Goal: Obtain resource: Obtain resource

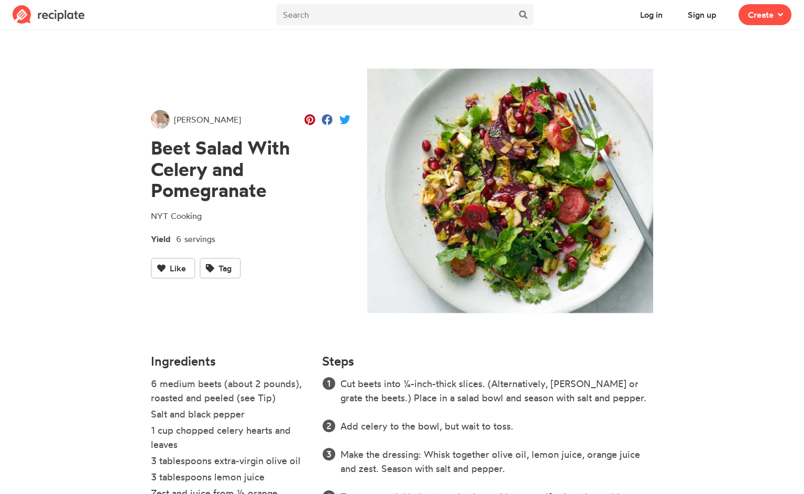
drag, startPoint x: 146, startPoint y: 141, endPoint x: 266, endPoint y: 190, distance: 129.6
click at [266, 190] on div "[PERSON_NAME] Beet Salad With Celery and Pomegranate NYT Cooking Yield 6 servin…" at bounding box center [250, 194] width 216 height 307
copy h1 "Beet Salad With Celery and Pomegranate"
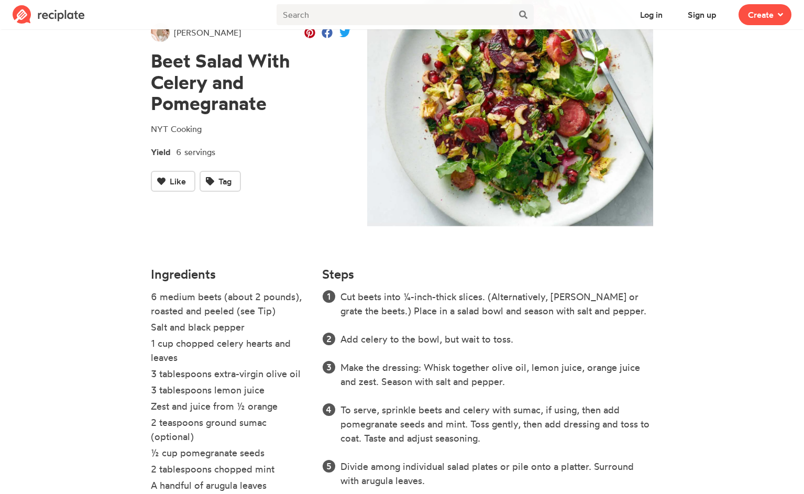
scroll to position [105, 0]
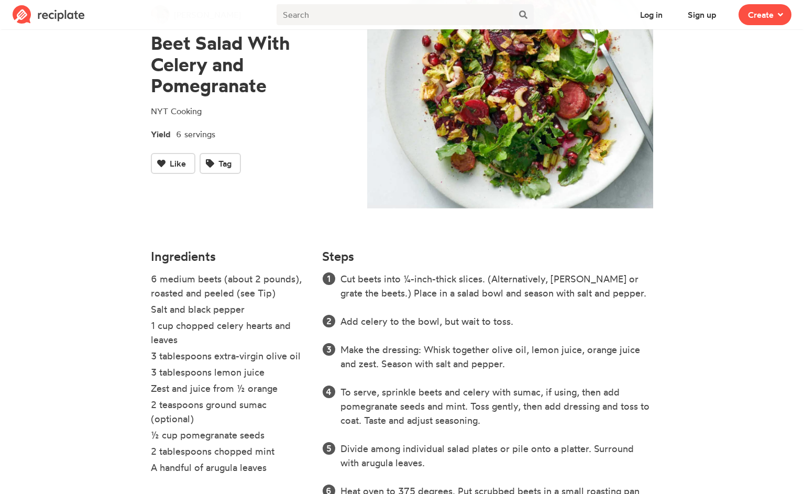
click at [90, 209] on section "[PERSON_NAME] Beet Salad With Celery and Pomegranate NYT Cooking Yield 6 servin…" at bounding box center [402, 248] width 804 height 641
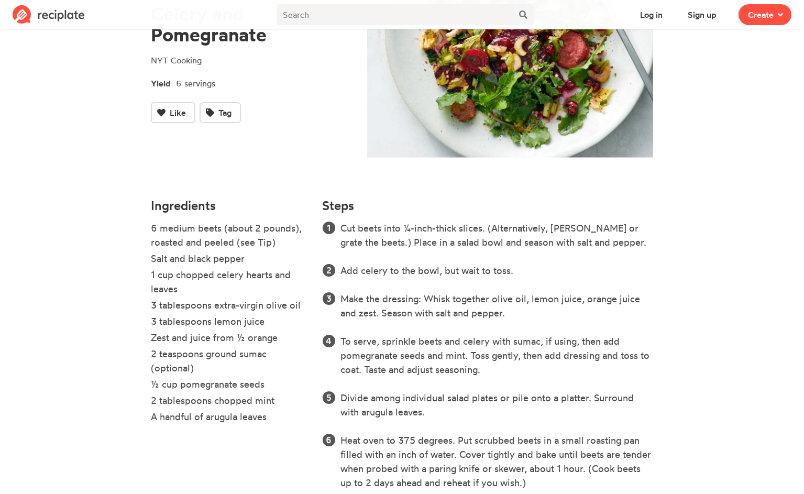
scroll to position [180, 0]
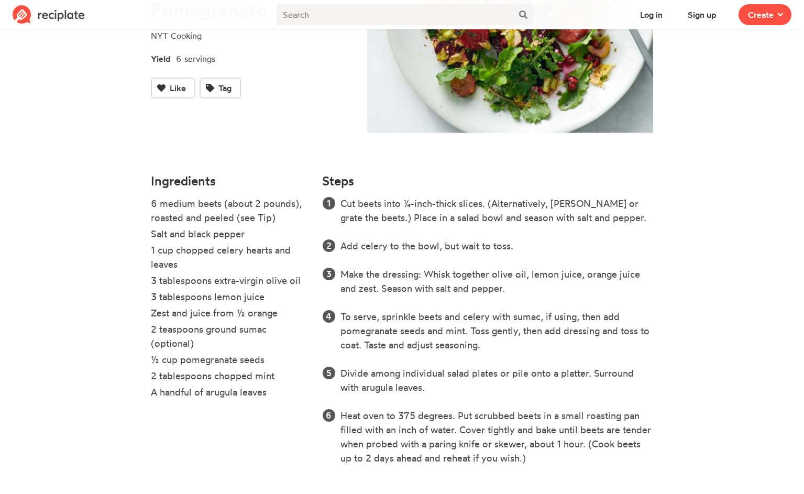
click at [728, 287] on section "[PERSON_NAME] Beet Salad With Celery and Pomegranate NYT Cooking Yield 6 servin…" at bounding box center [402, 172] width 804 height 641
click at [657, 314] on div "Steps Cut beets into ¼-inch-thick slices. (Alternatively, [PERSON_NAME] or grat…" at bounding box center [487, 327] width 343 height 318
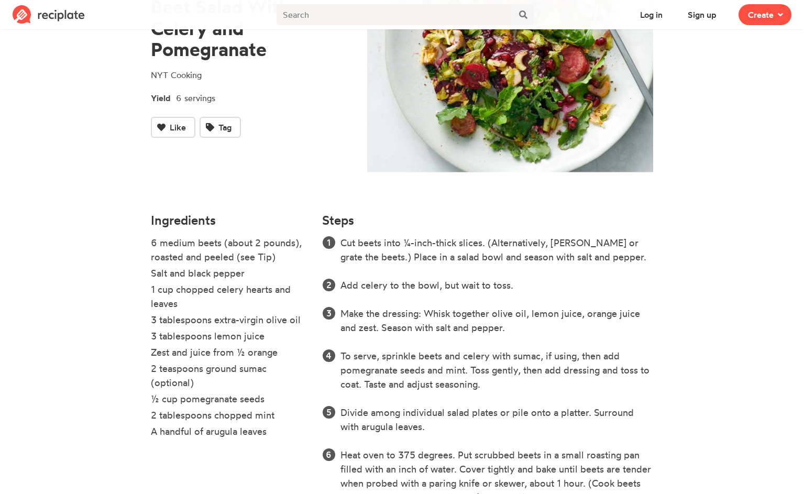
scroll to position [0, 0]
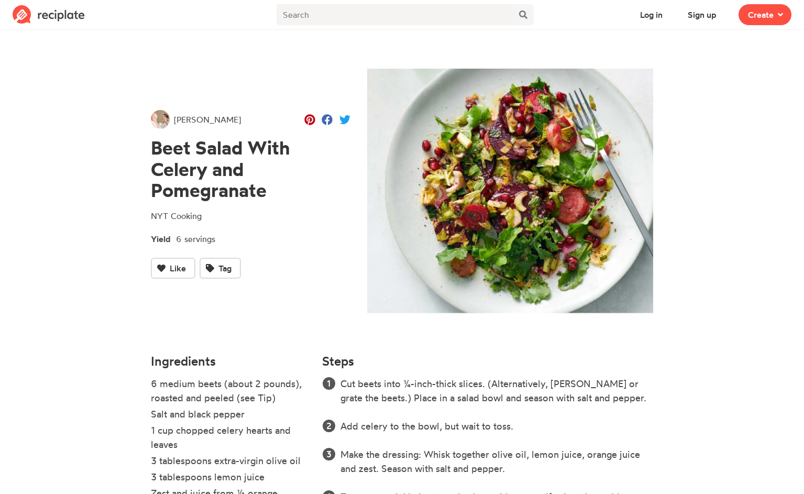
drag, startPoint x: 152, startPoint y: 144, endPoint x: 271, endPoint y: 198, distance: 130.5
click at [271, 198] on h1 "Beet Salad With Celery and Pomegranate" at bounding box center [250, 169] width 199 height 64
copy h1 "Beet Salad With Celery and Pomegranate"
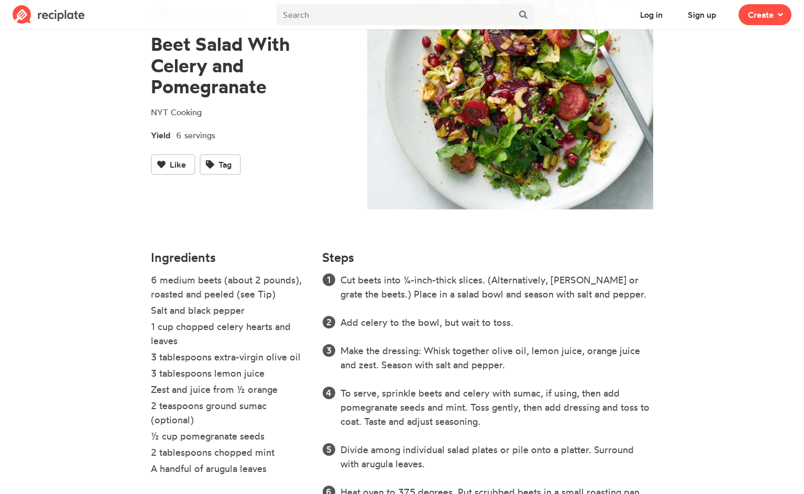
scroll to position [105, 0]
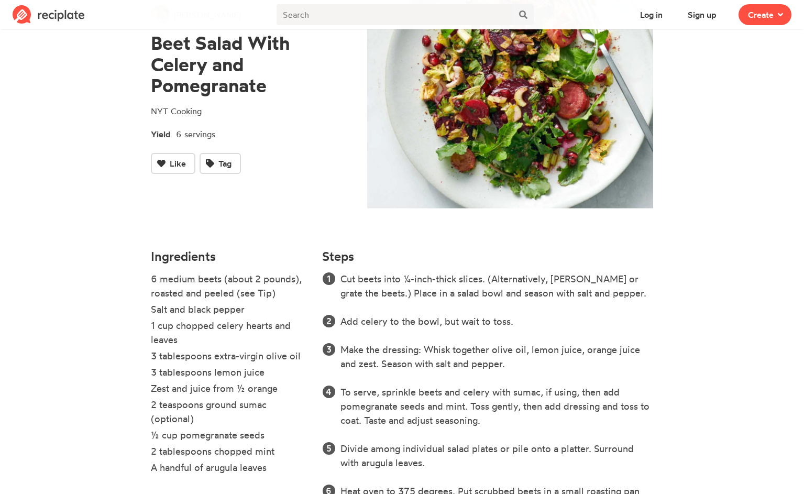
drag, startPoint x: 143, startPoint y: 257, endPoint x: 286, endPoint y: 463, distance: 250.5
click at [286, 463] on section "[PERSON_NAME] Beet Salad With Celery and Pomegranate NYT Cooking Yield 6 servin…" at bounding box center [402, 248] width 804 height 641
click at [188, 261] on h4 "Ingredients" at bounding box center [230, 256] width 159 height 14
drag, startPoint x: 150, startPoint y: 254, endPoint x: 279, endPoint y: 470, distance: 251.5
click at [279, 470] on div "Ingredients 6 medium beets (about 2 pounds), roasted and peeled (see Tip) Salt …" at bounding box center [230, 402] width 172 height 318
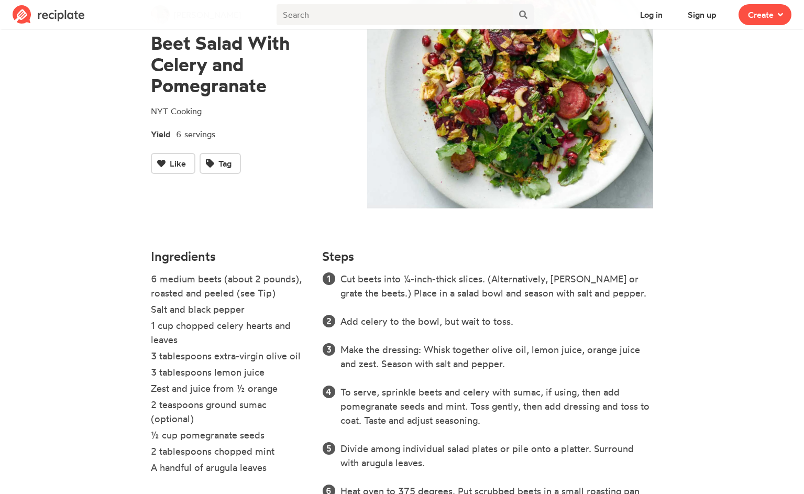
copy div "Ingredients 6 medium beets (about 2 pounds), roasted and peeled (see Tip) Salt …"
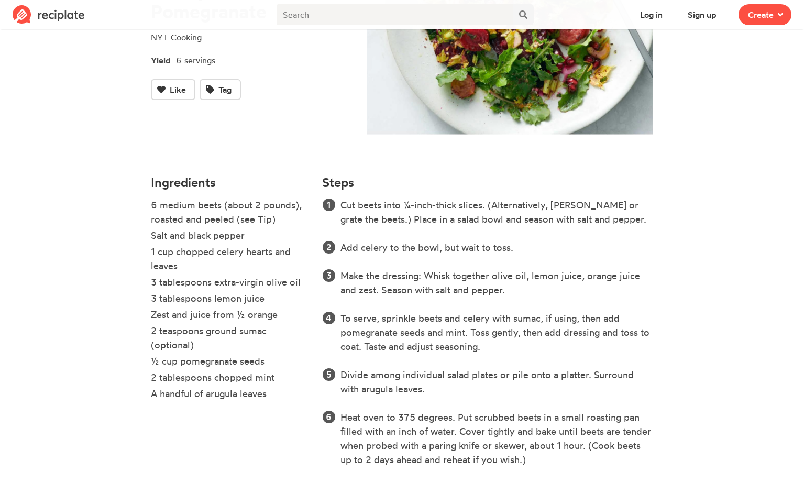
scroll to position [180, 0]
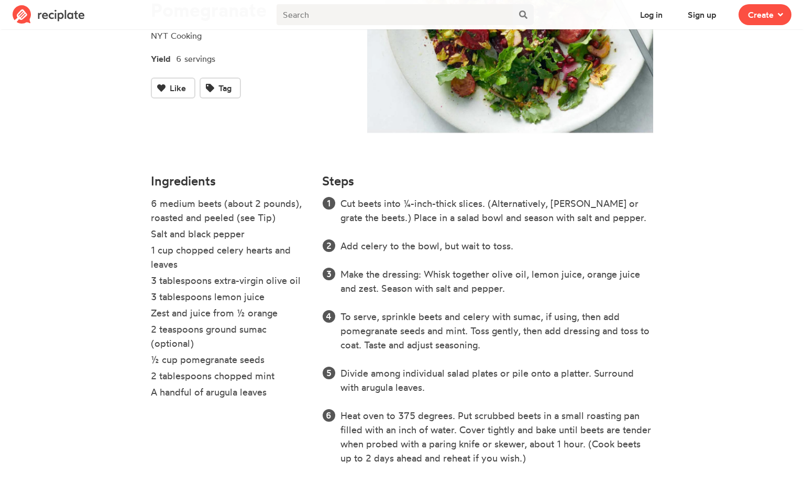
drag, startPoint x: 318, startPoint y: 173, endPoint x: 528, endPoint y: 392, distance: 302.9
click at [528, 392] on div "Steps Cut beets into ¼-inch-thick slices. (Alternatively, [PERSON_NAME] or grat…" at bounding box center [487, 327] width 343 height 318
copy div "Steps Cut beets into ¼-inch-thick slices. (Alternatively, [PERSON_NAME] or grat…"
drag, startPoint x: 343, startPoint y: 410, endPoint x: 567, endPoint y: 470, distance: 232.4
click at [567, 470] on div "Steps Cut beets into ¼-inch-thick slices. (Alternatively, [PERSON_NAME] or grat…" at bounding box center [487, 327] width 343 height 318
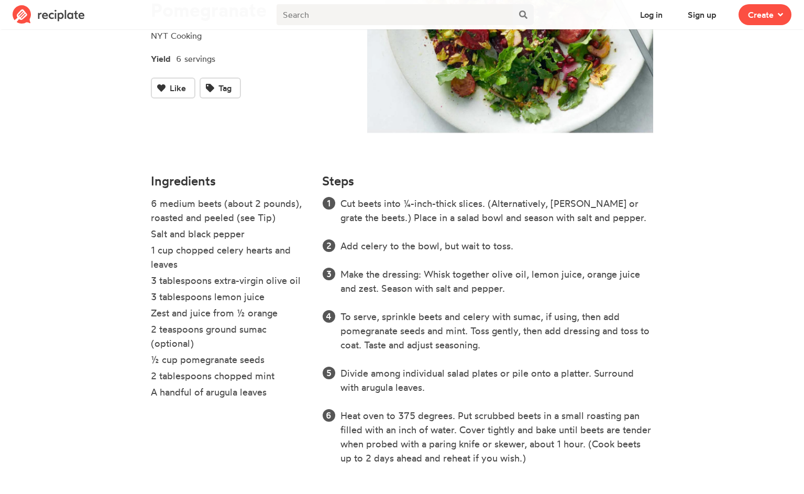
copy li "Heat oven to 375 degrees. Put scrubbed beets in a small roasting pan filled wit…"
click at [510, 66] on img at bounding box center [510, 10] width 286 height 245
click at [685, 130] on section "[PERSON_NAME] Beet Salad With Celery and Pomegranate NYT Cooking Yield 6 servin…" at bounding box center [402, 172] width 804 height 641
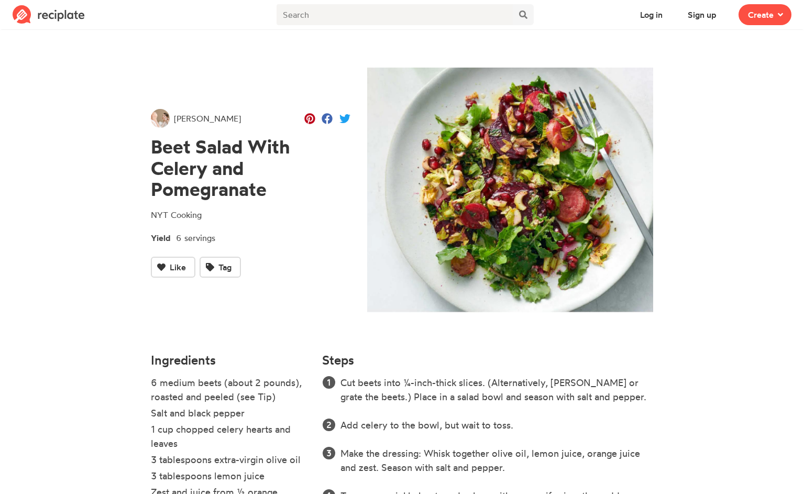
scroll to position [0, 0]
